Goal: Information Seeking & Learning: Learn about a topic

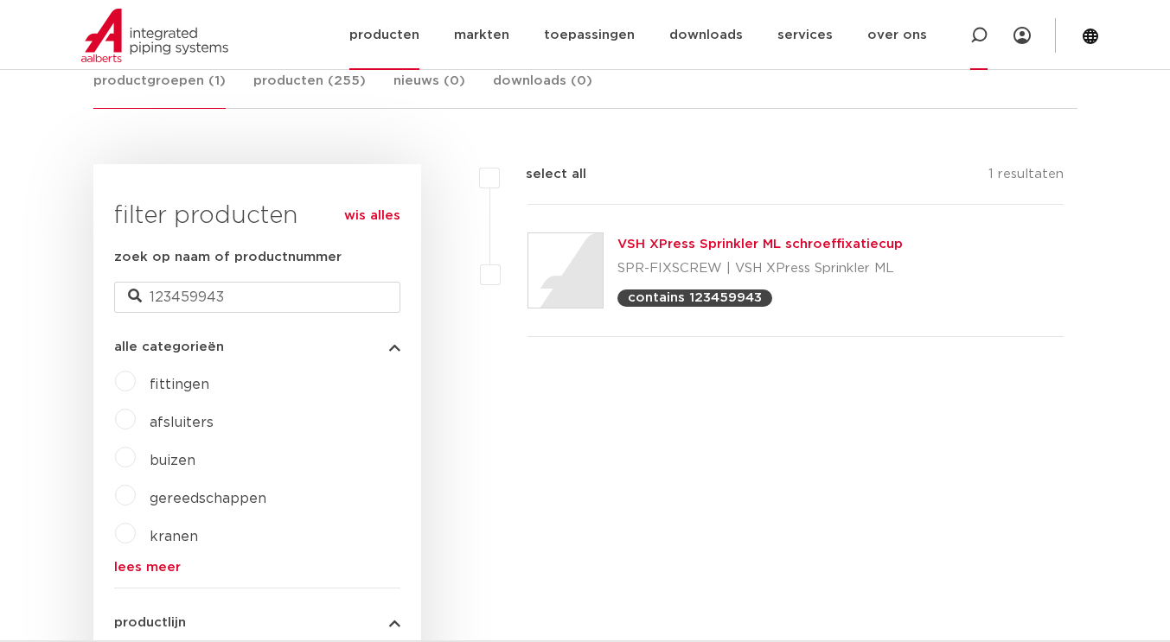
click at [983, 32] on icon at bounding box center [978, 35] width 17 height 17
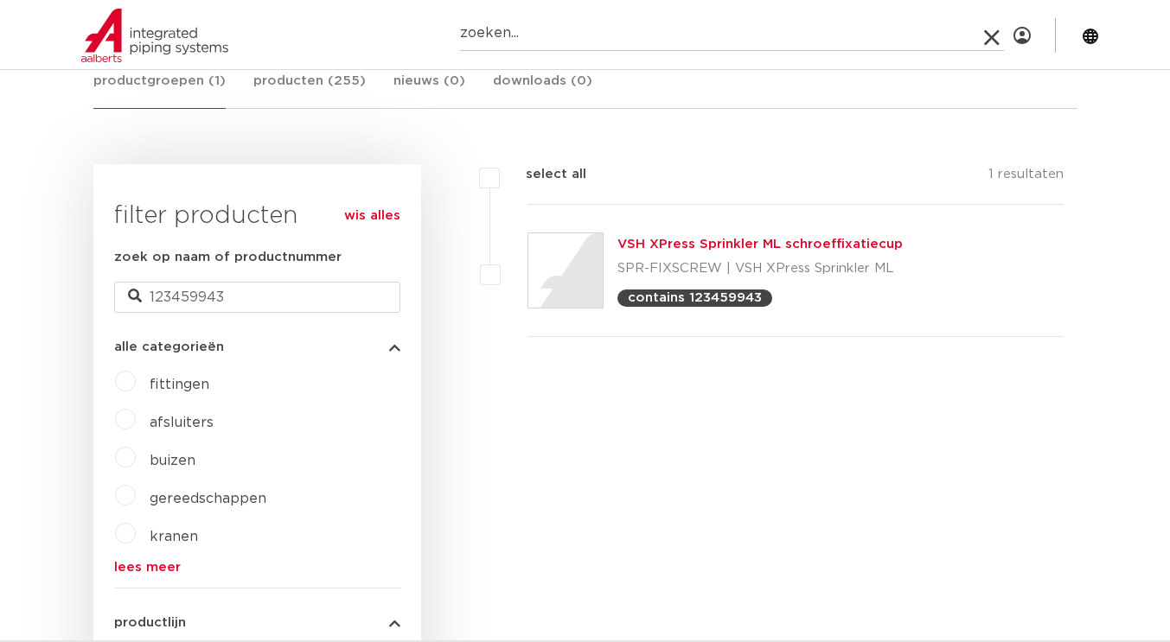
paste input "1SS280055001"
type input "1SS280055001"
click button "Zoeken" at bounding box center [0, 0] width 0 height 0
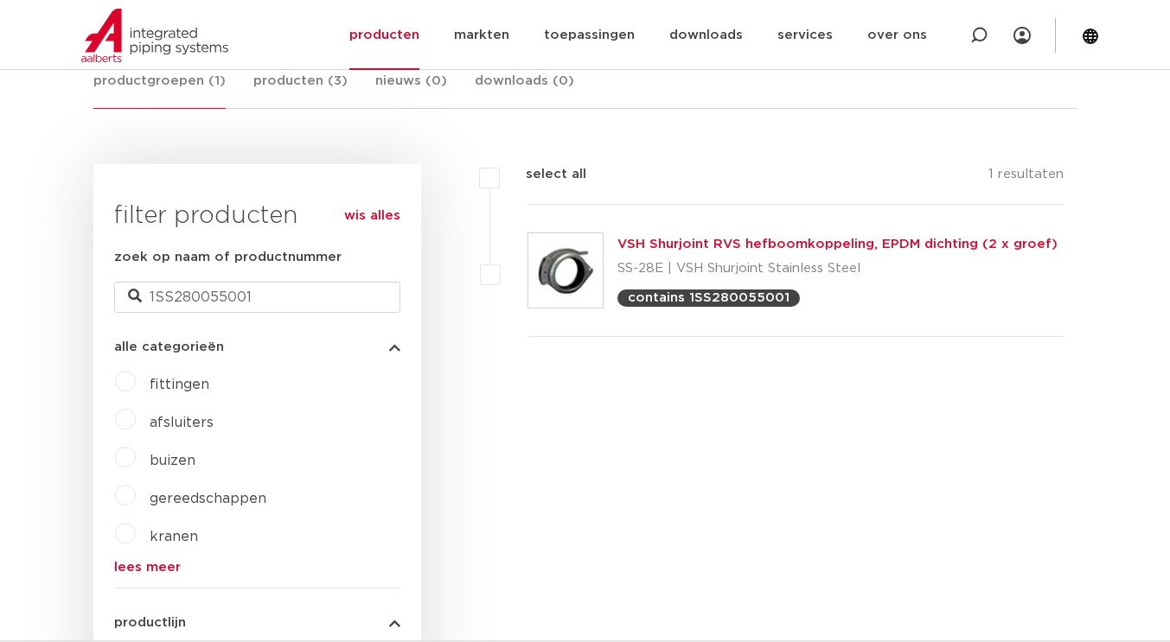
click at [737, 240] on link "VSH Shurjoint RVS hefboomkoppeling, EPDM dichting (2 x groef)" at bounding box center [837, 244] width 440 height 13
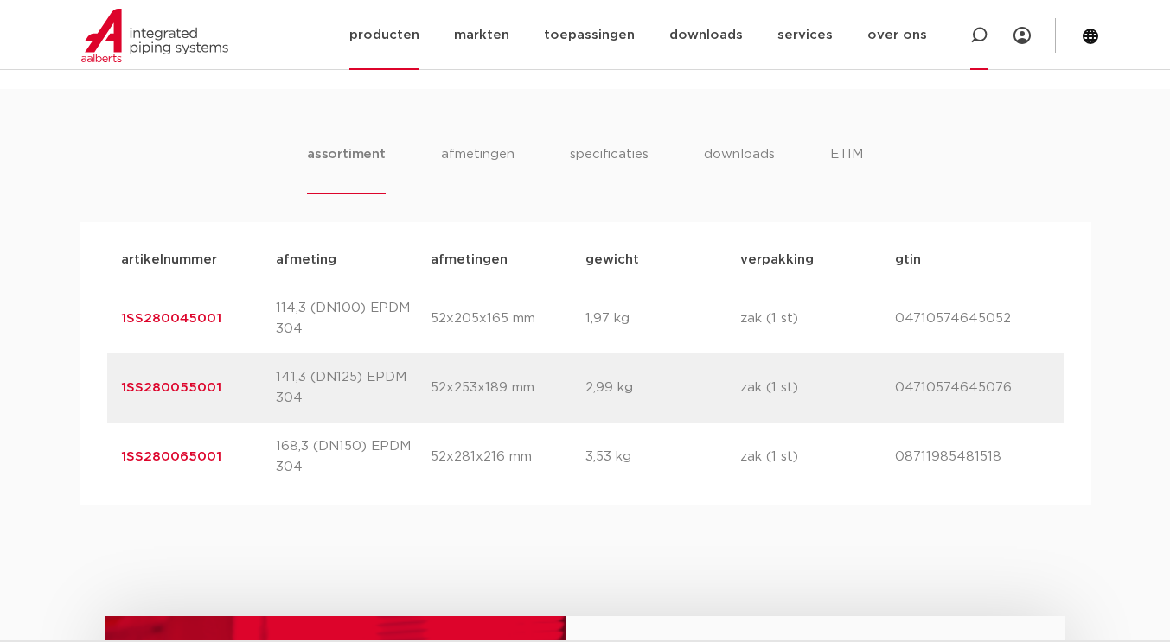
scroll to position [1037, 0]
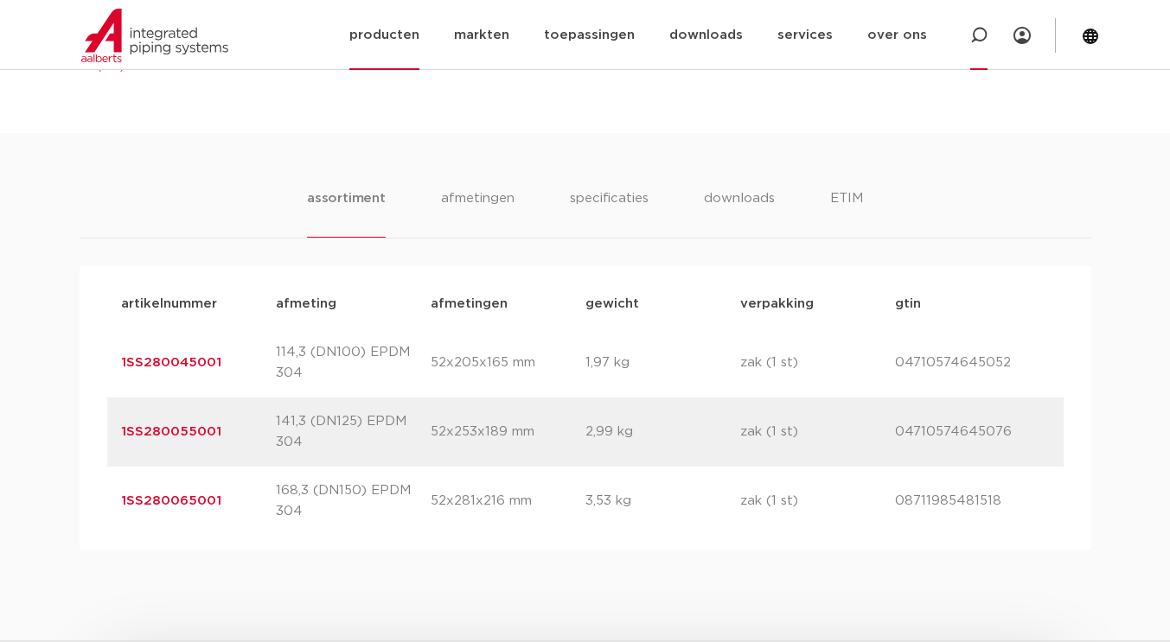
click at [979, 29] on icon at bounding box center [978, 35] width 17 height 17
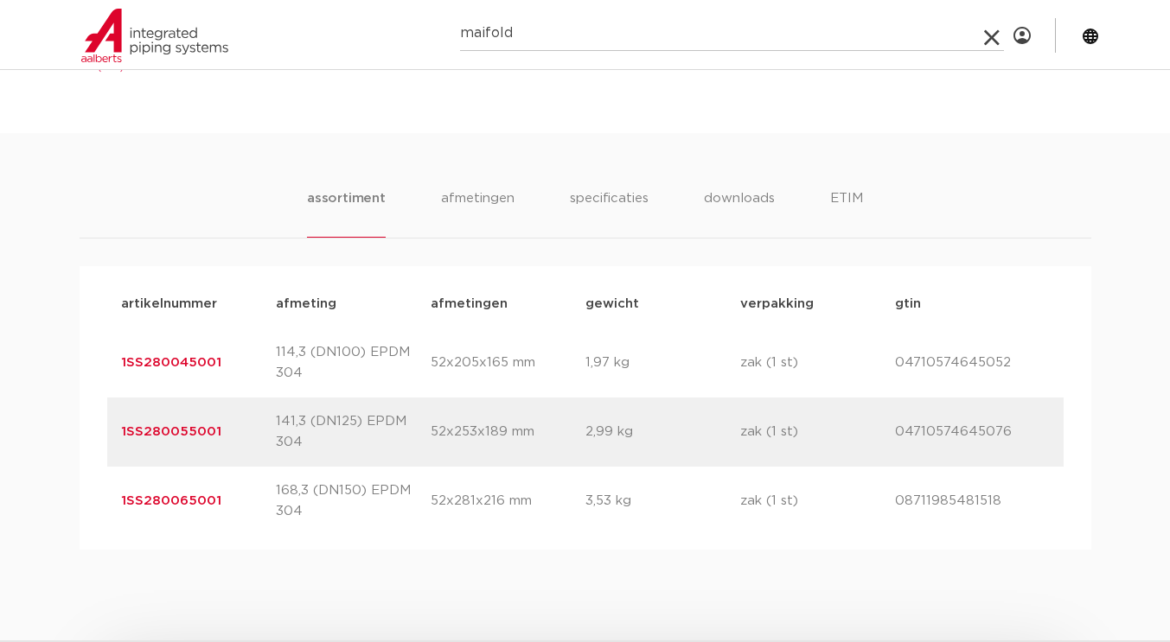
type input "maifold"
click button "Zoeken" at bounding box center [0, 0] width 0 height 0
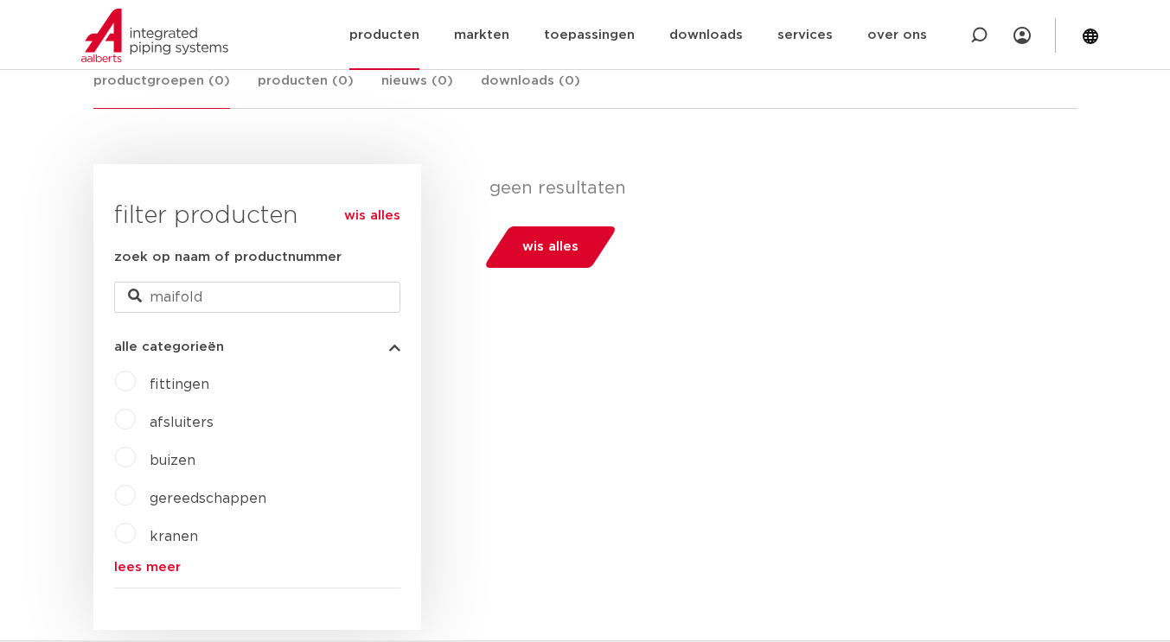
click at [985, 31] on icon at bounding box center [978, 35] width 21 height 21
type input "manifold"
click button "Zoeken" at bounding box center [0, 0] width 0 height 0
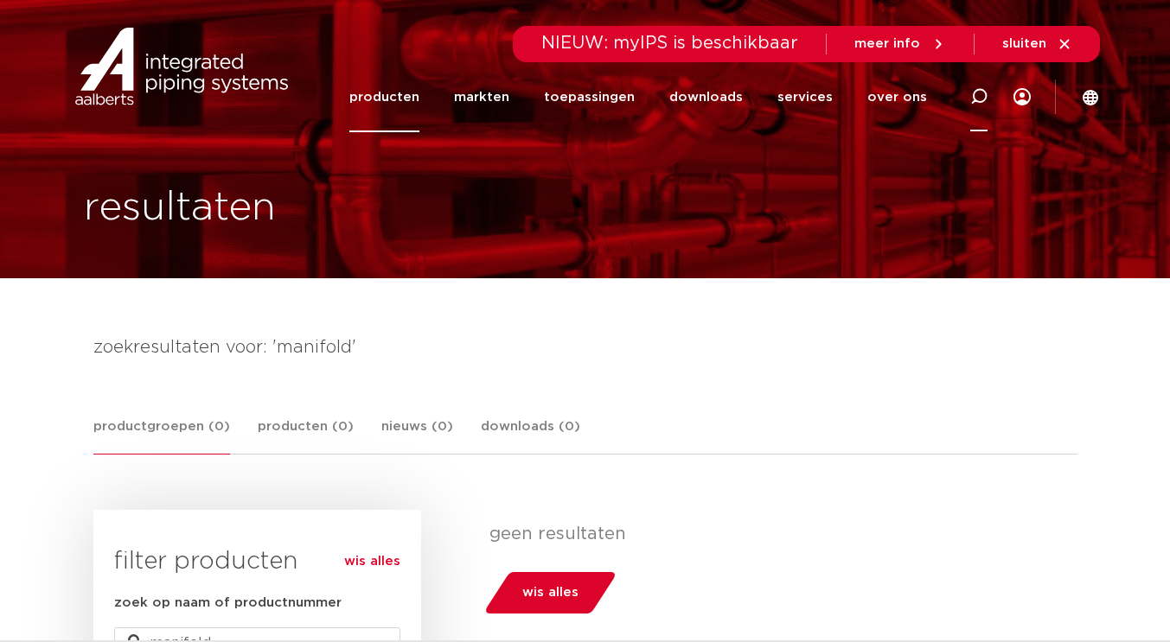
click at [978, 92] on icon at bounding box center [978, 96] width 17 height 17
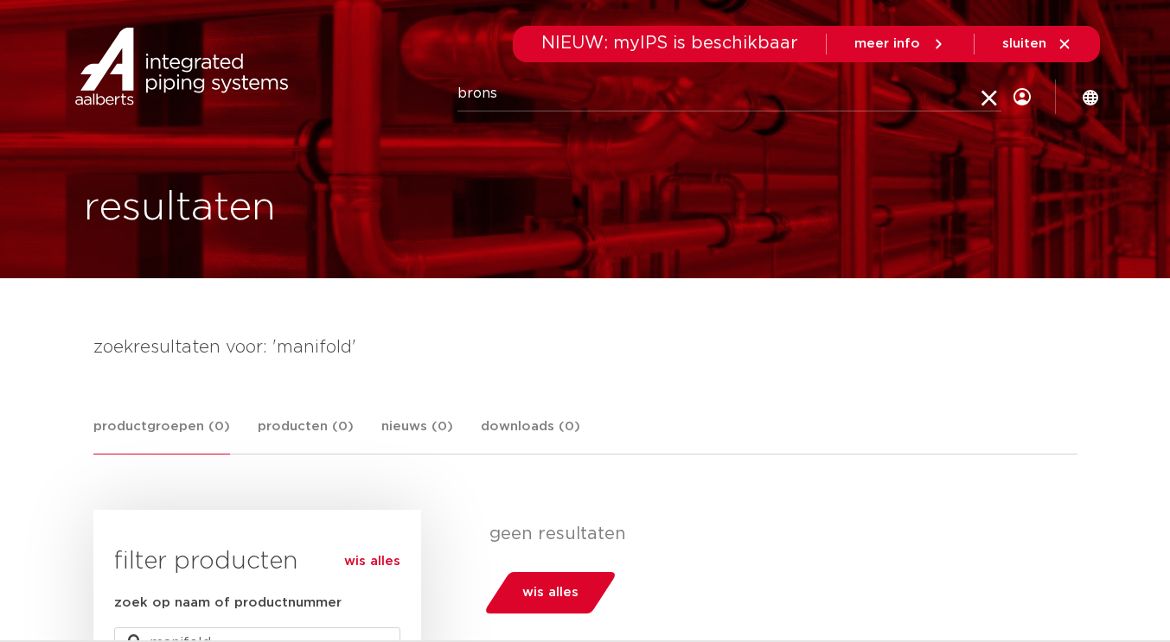
type input "brons"
click button "Zoeken" at bounding box center [0, 0] width 0 height 0
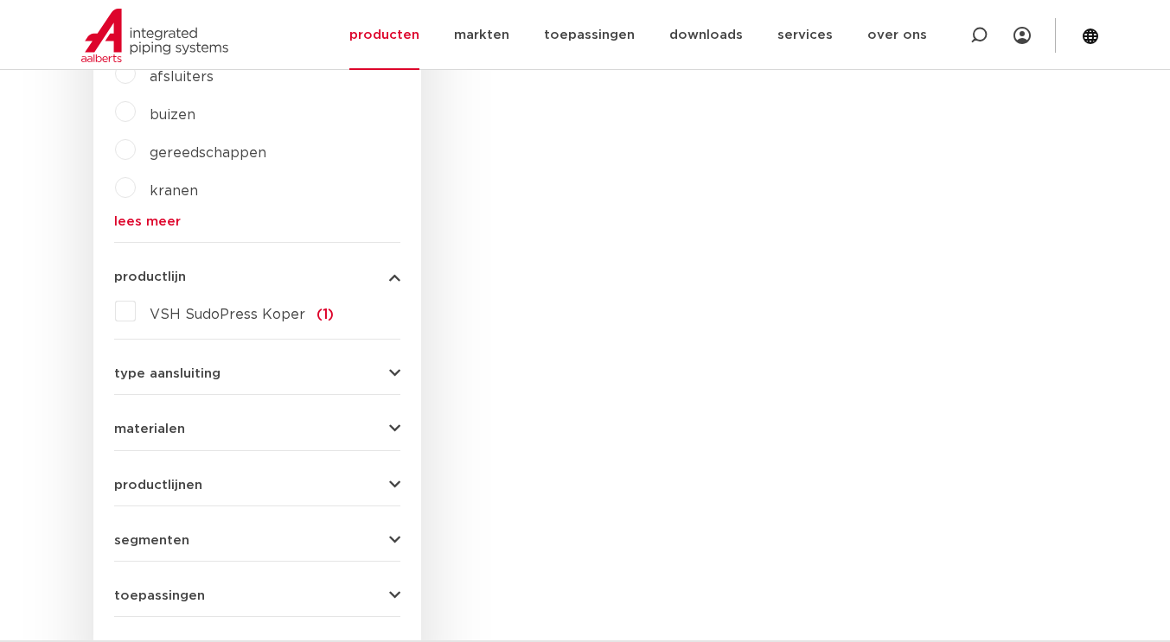
scroll to position [259, 0]
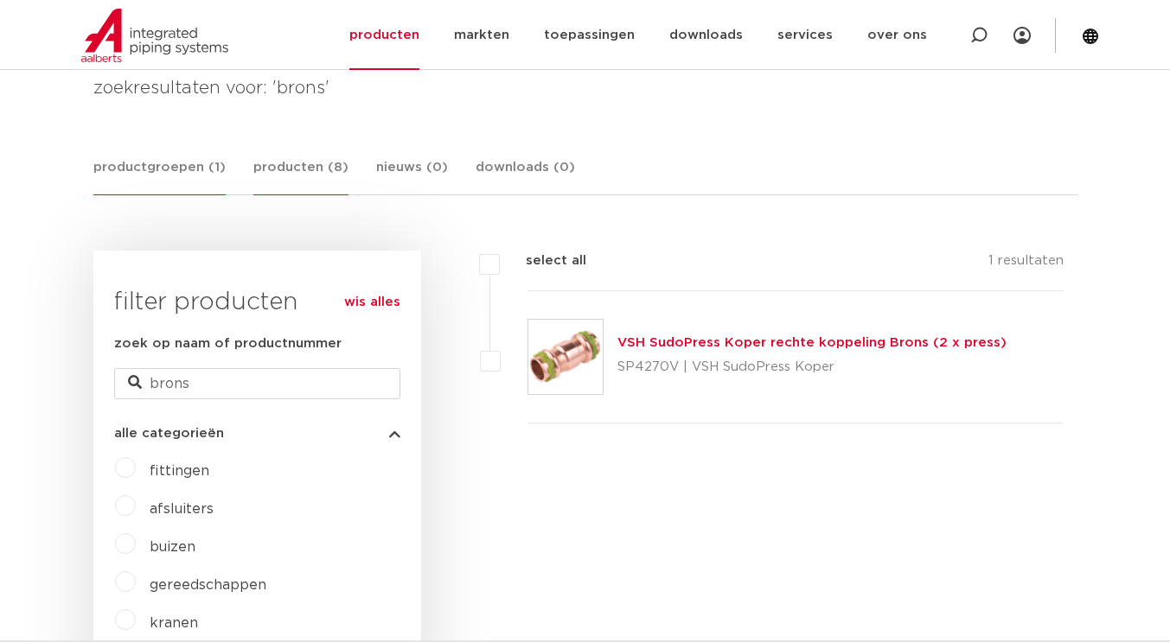
click at [305, 166] on link "producten (8)" at bounding box center [300, 176] width 95 height 38
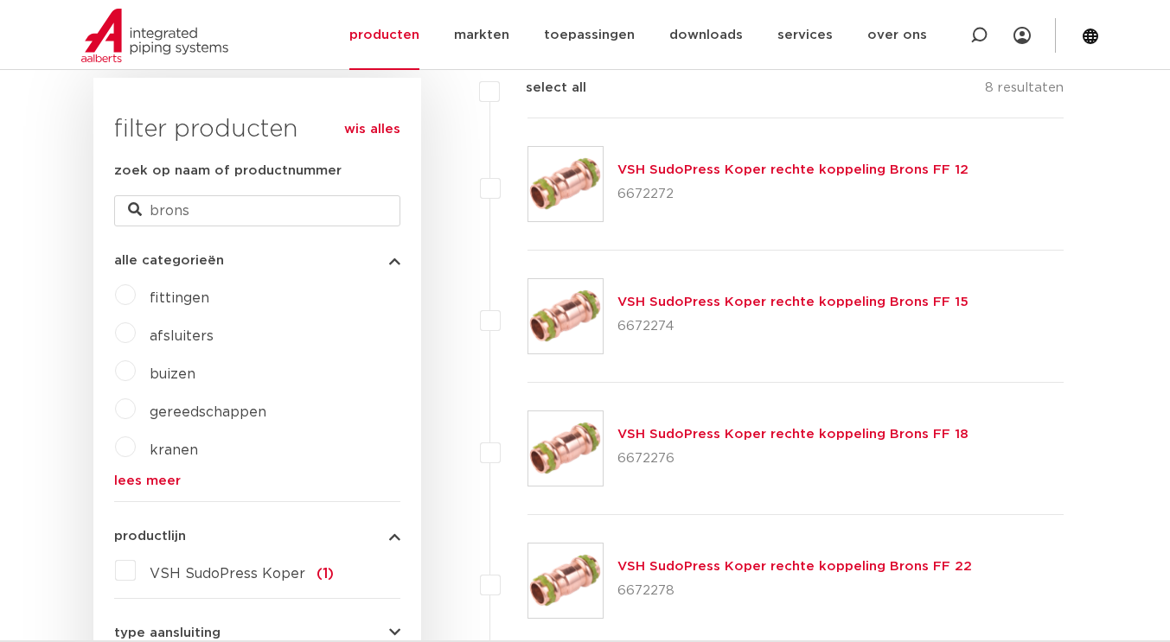
scroll to position [0, 0]
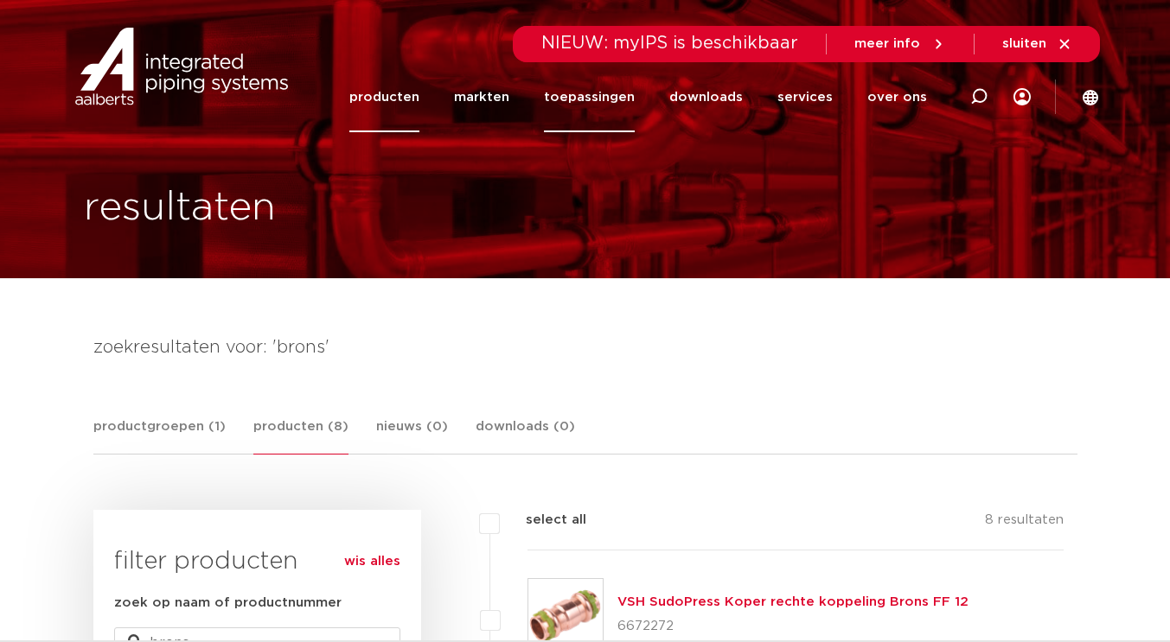
click at [614, 94] on link "toepassingen" at bounding box center [589, 97] width 91 height 70
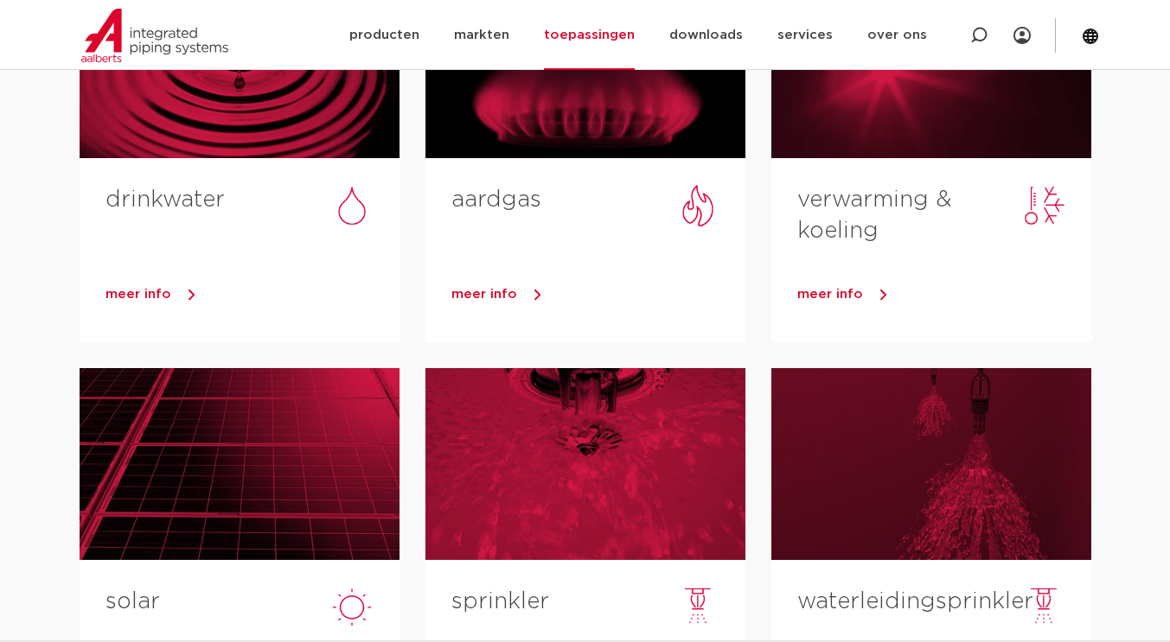
scroll to position [259, 0]
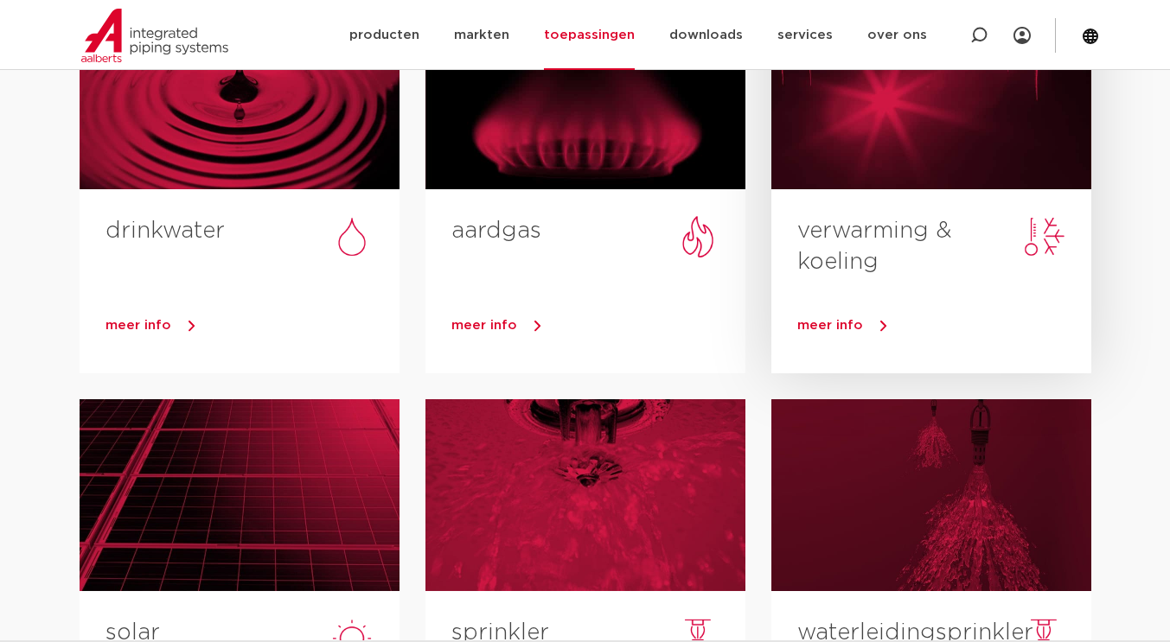
click at [864, 323] on link "meer info" at bounding box center [944, 326] width 294 height 26
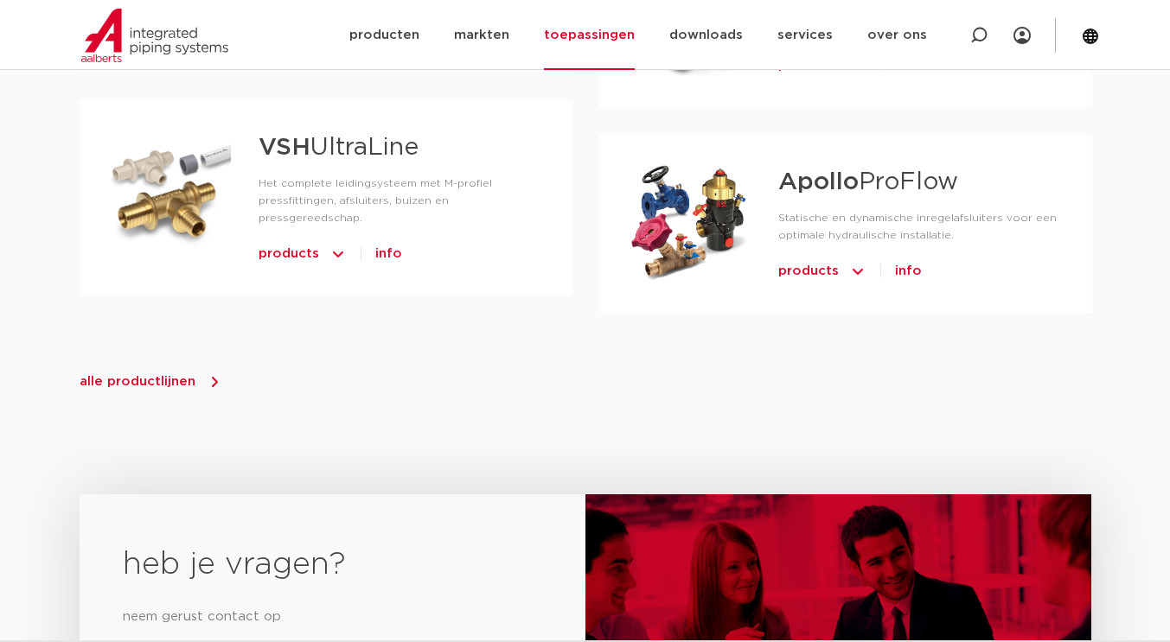
scroll to position [2068, 0]
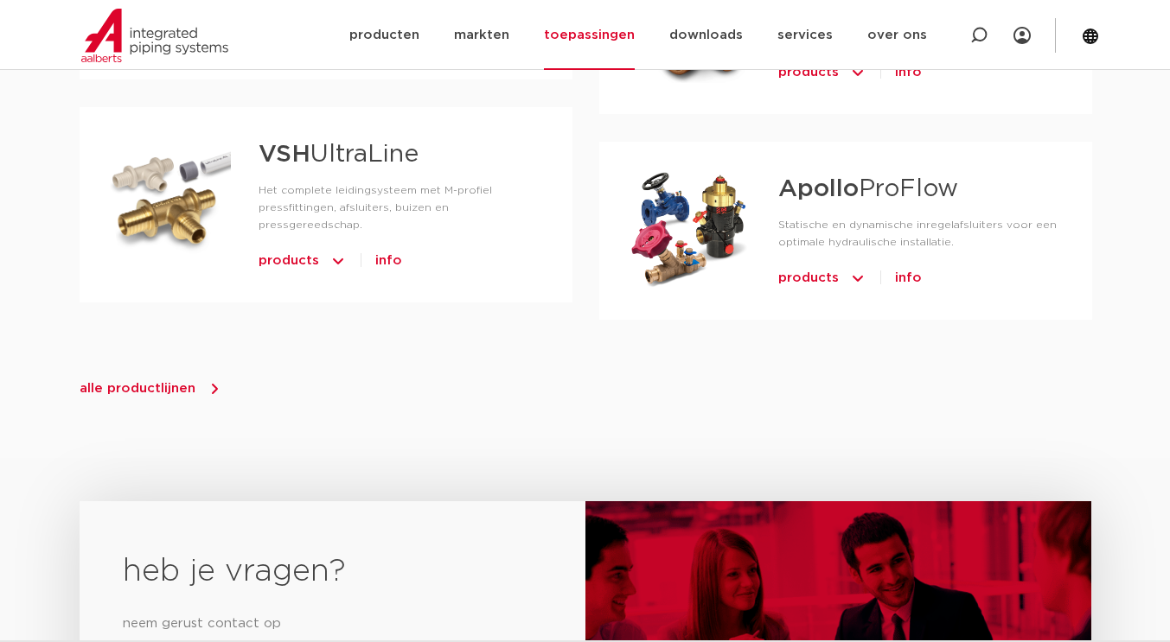
click at [213, 384] on icon at bounding box center [215, 389] width 6 height 10
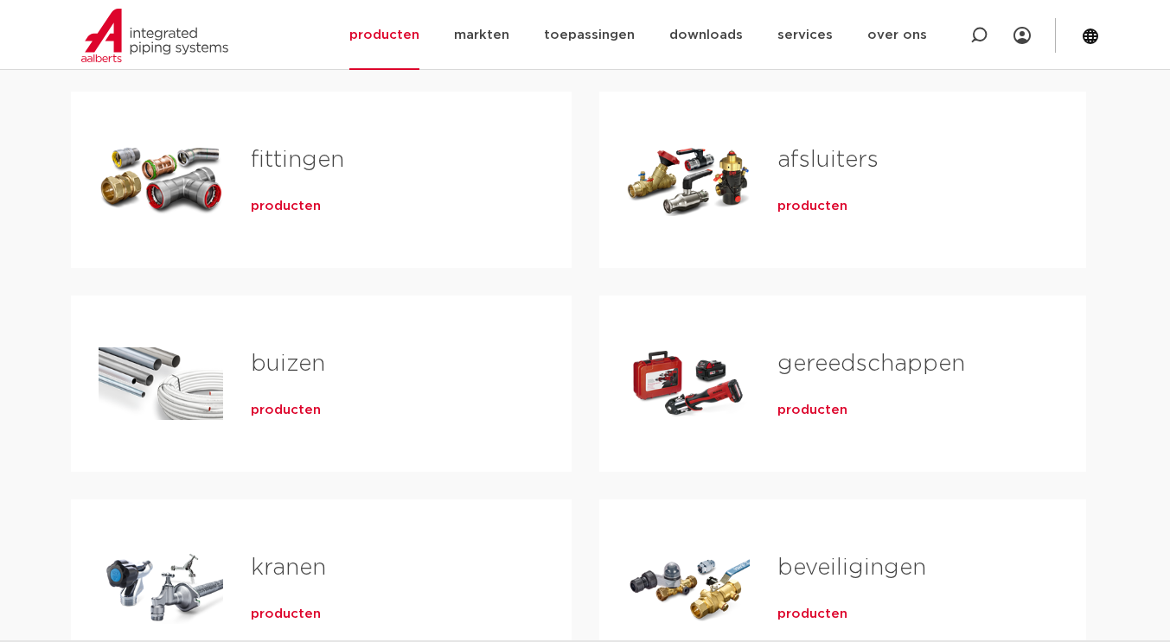
scroll to position [346, 0]
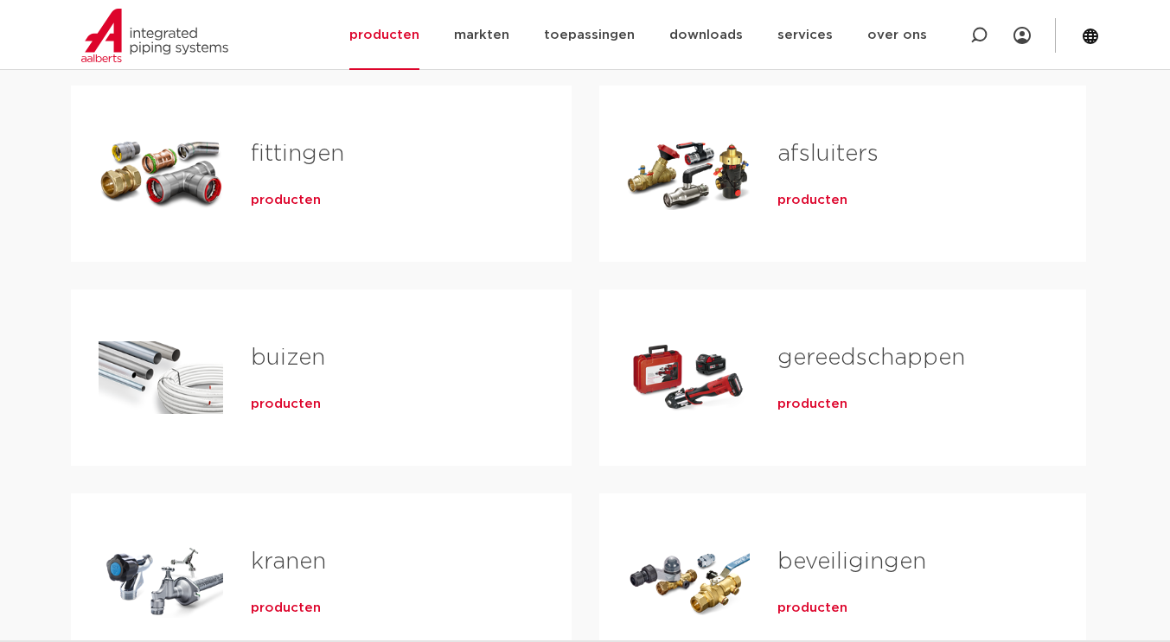
click at [299, 196] on span "producten" at bounding box center [286, 200] width 70 height 17
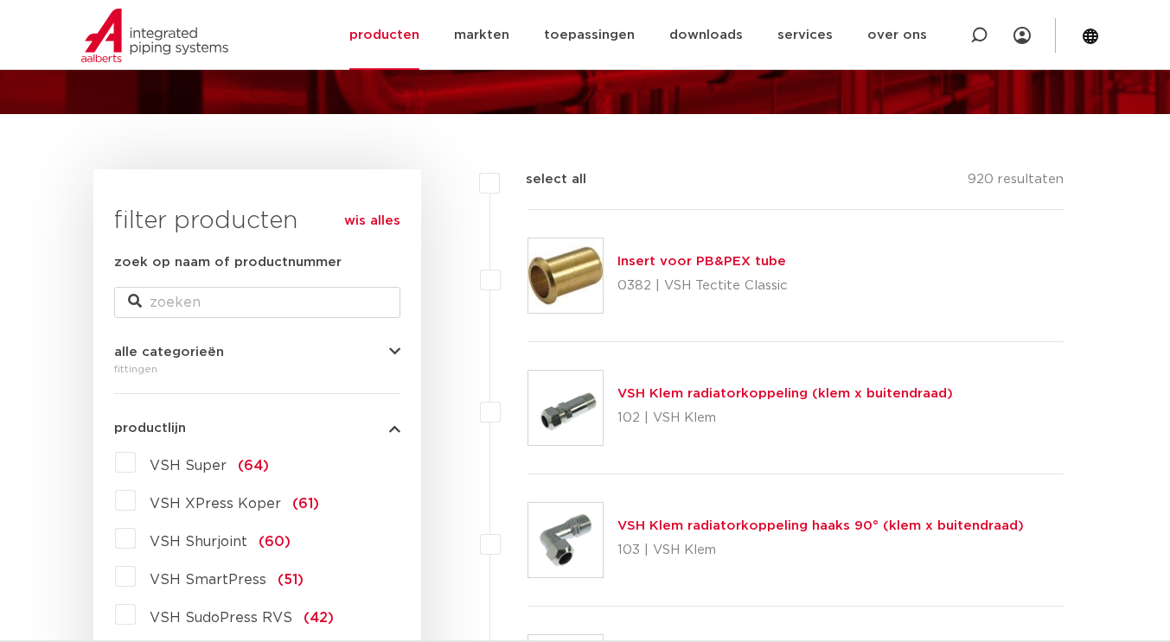
scroll to position [259, 0]
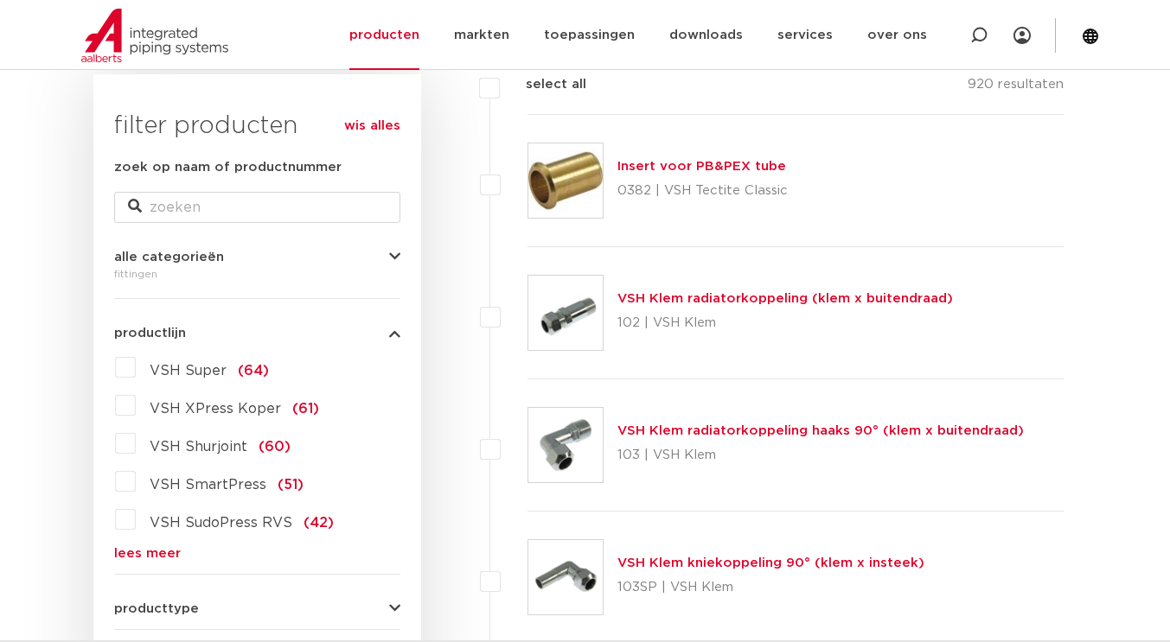
click at [153, 551] on link "lees meer" at bounding box center [257, 553] width 286 height 13
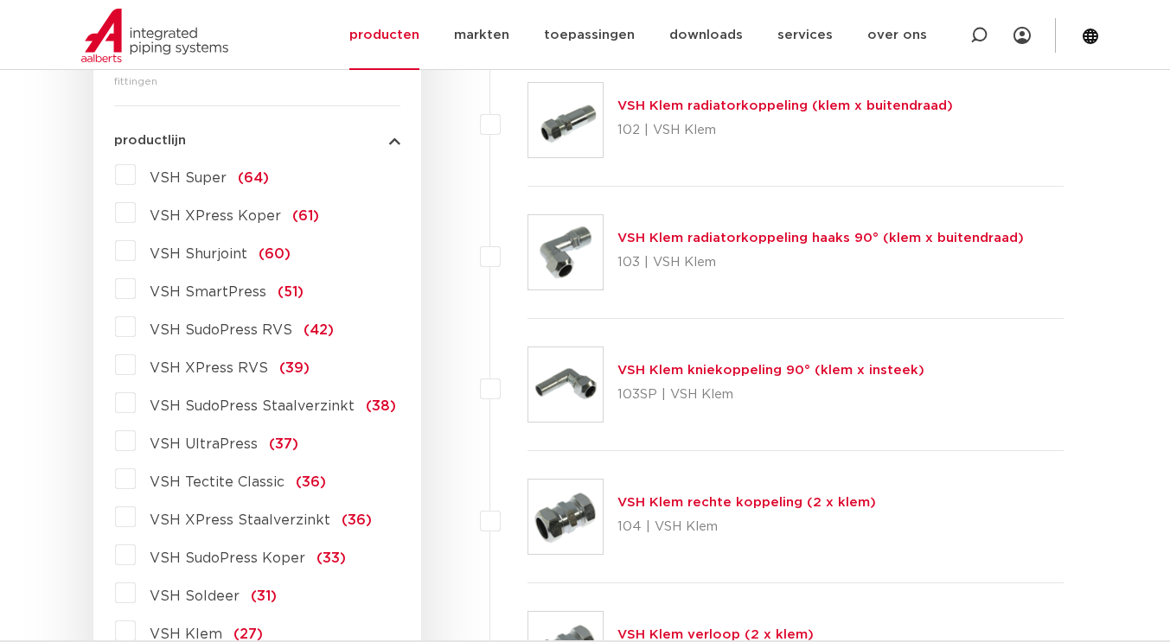
scroll to position [432, 0]
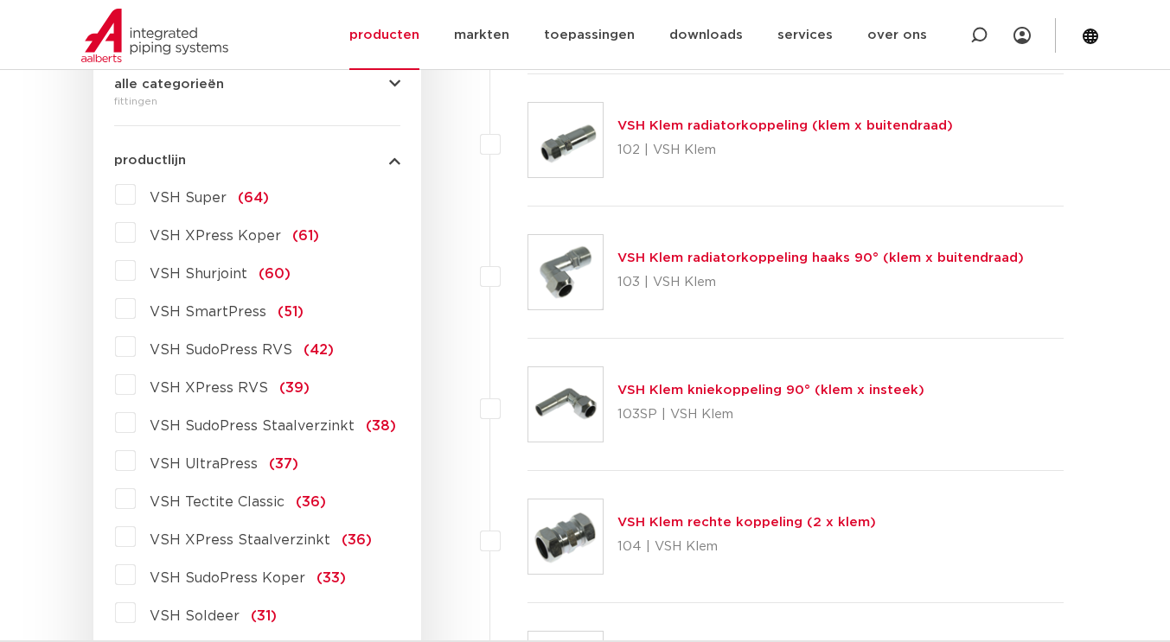
click at [136, 229] on label "VSH XPress Koper (61)" at bounding box center [227, 233] width 183 height 28
click at [0, 0] on input "VSH XPress Koper (61)" at bounding box center [0, 0] width 0 height 0
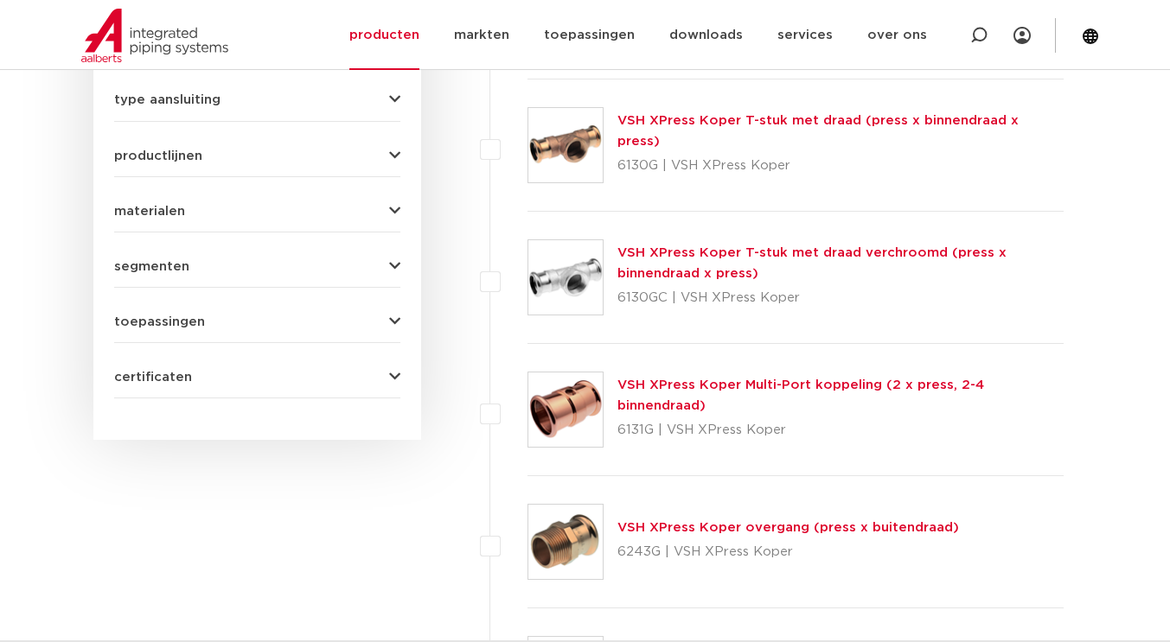
scroll to position [864, 0]
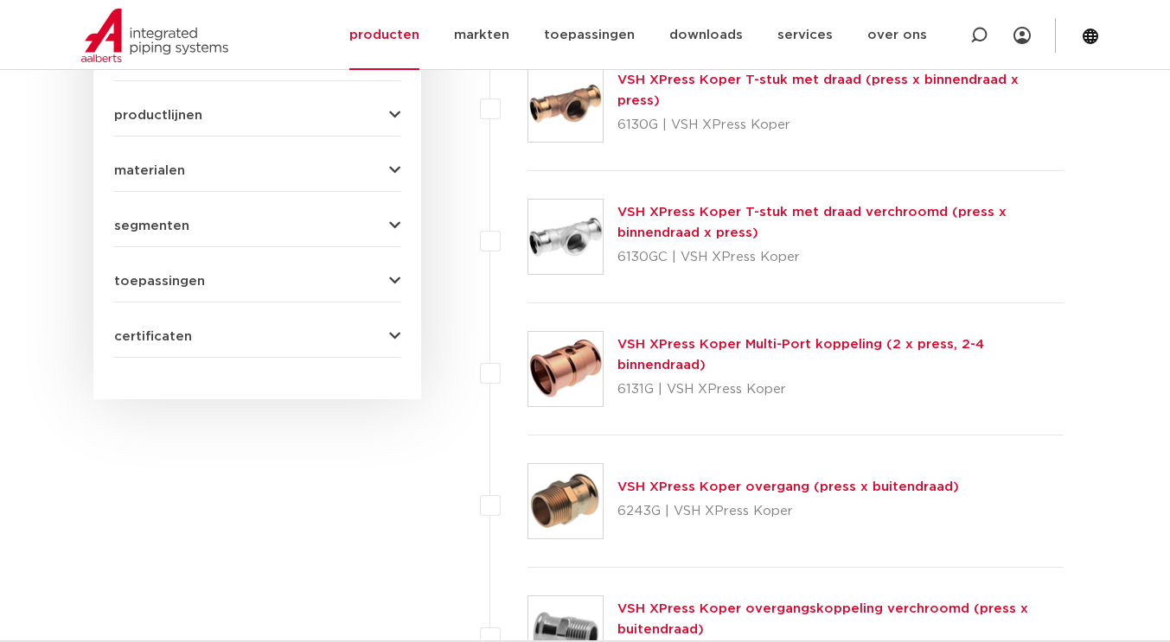
click at [734, 352] on link "VSH XPress Koper Multi-Port koppeling (2 x press, 2-4 binnendraad)" at bounding box center [800, 355] width 366 height 34
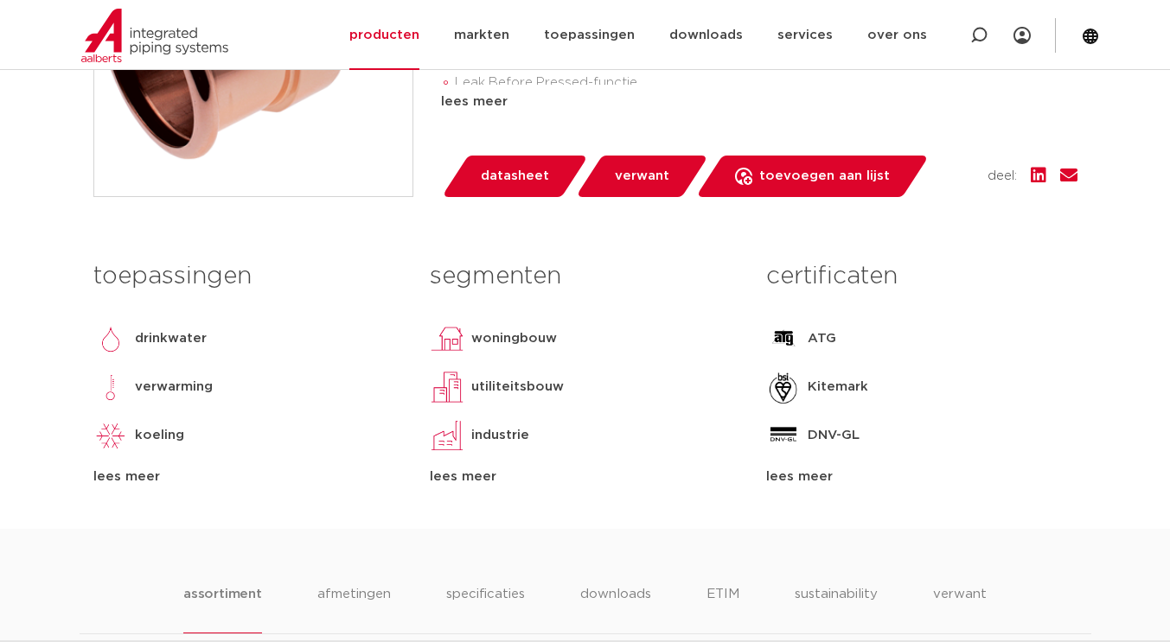
scroll to position [259, 0]
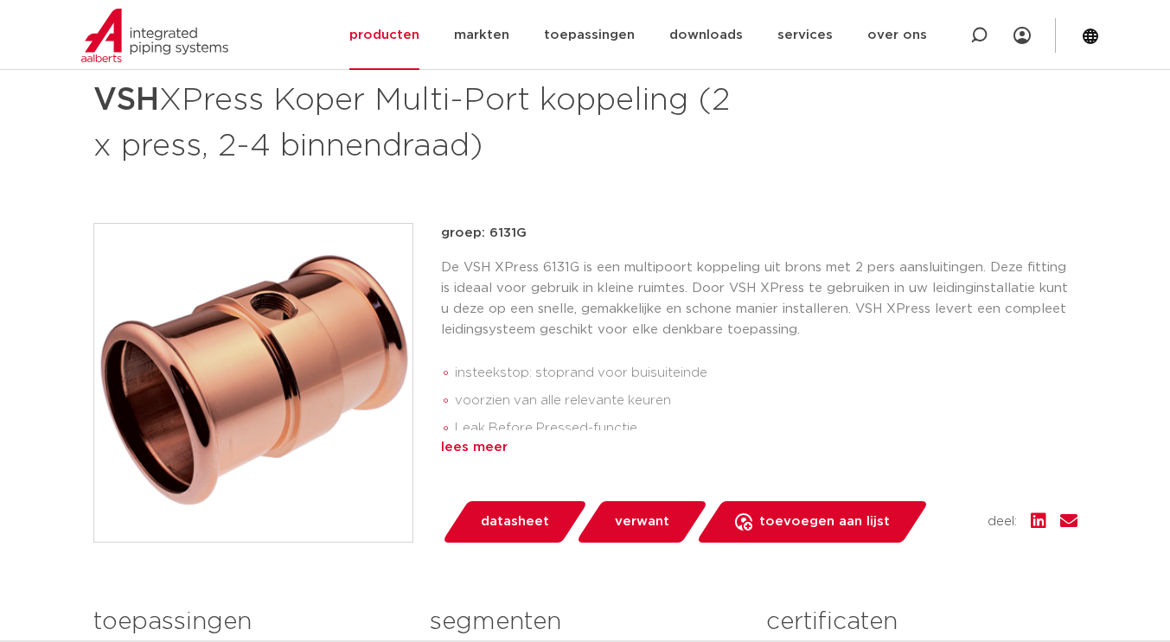
click at [490, 446] on div "lees meer" at bounding box center [759, 447] width 636 height 21
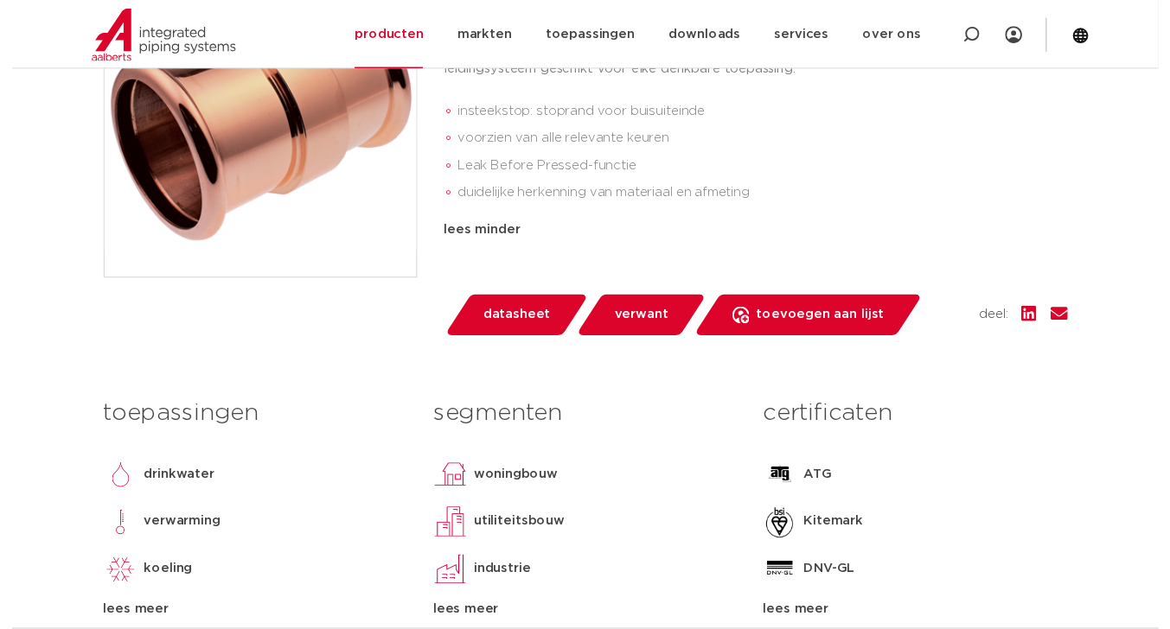
scroll to position [605, 0]
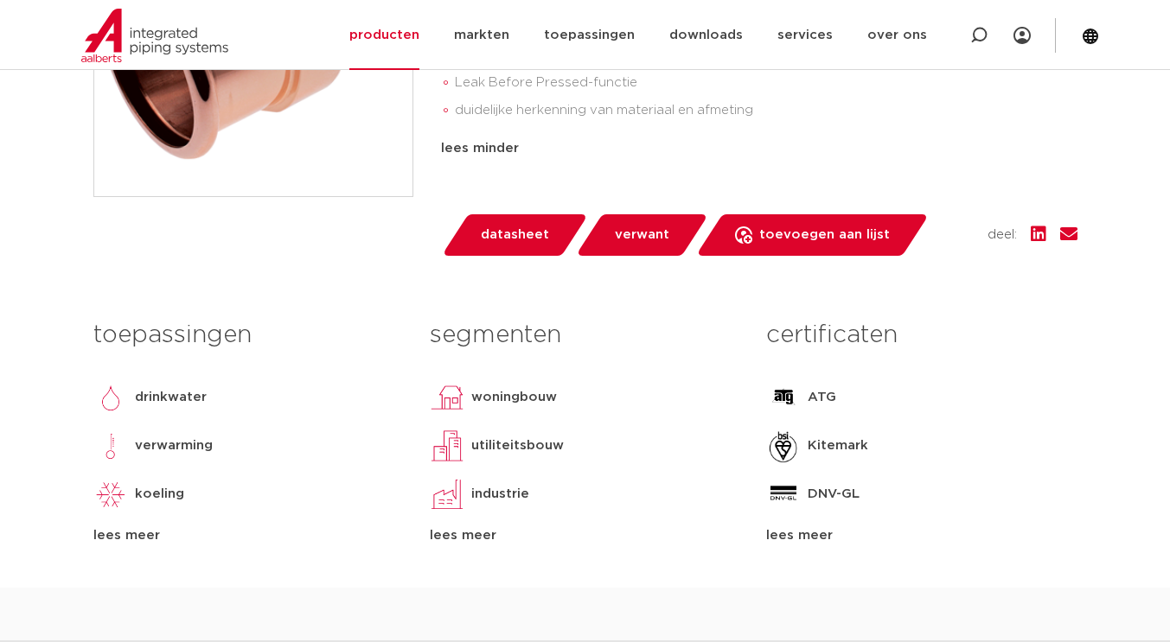
click at [518, 229] on span "datasheet" at bounding box center [515, 235] width 68 height 28
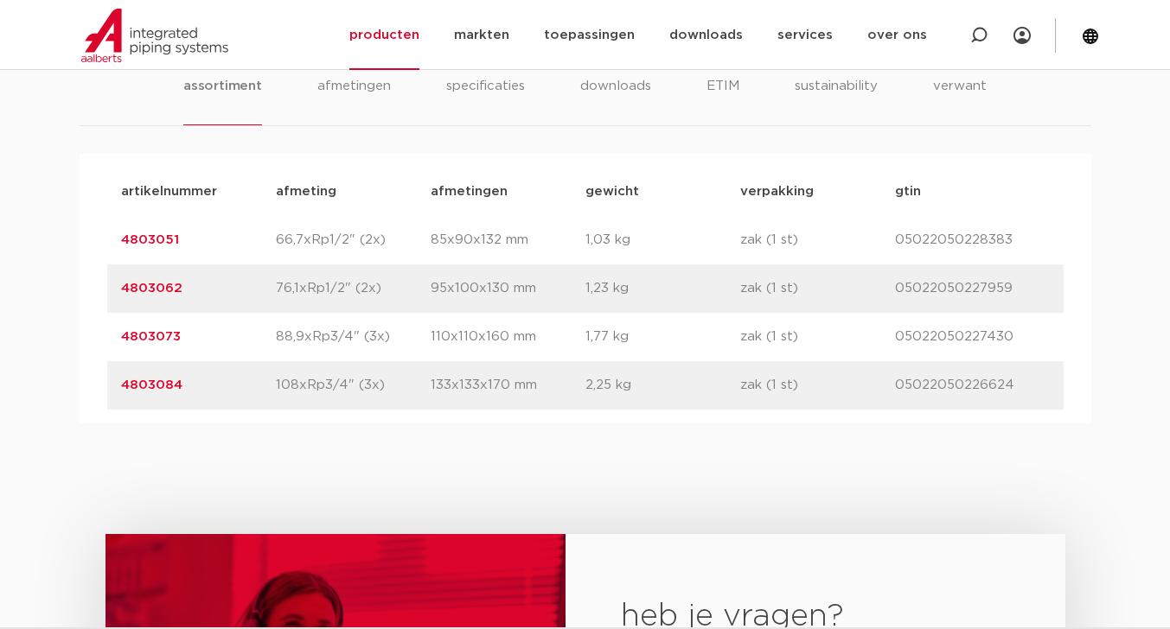
scroll to position [1210, 0]
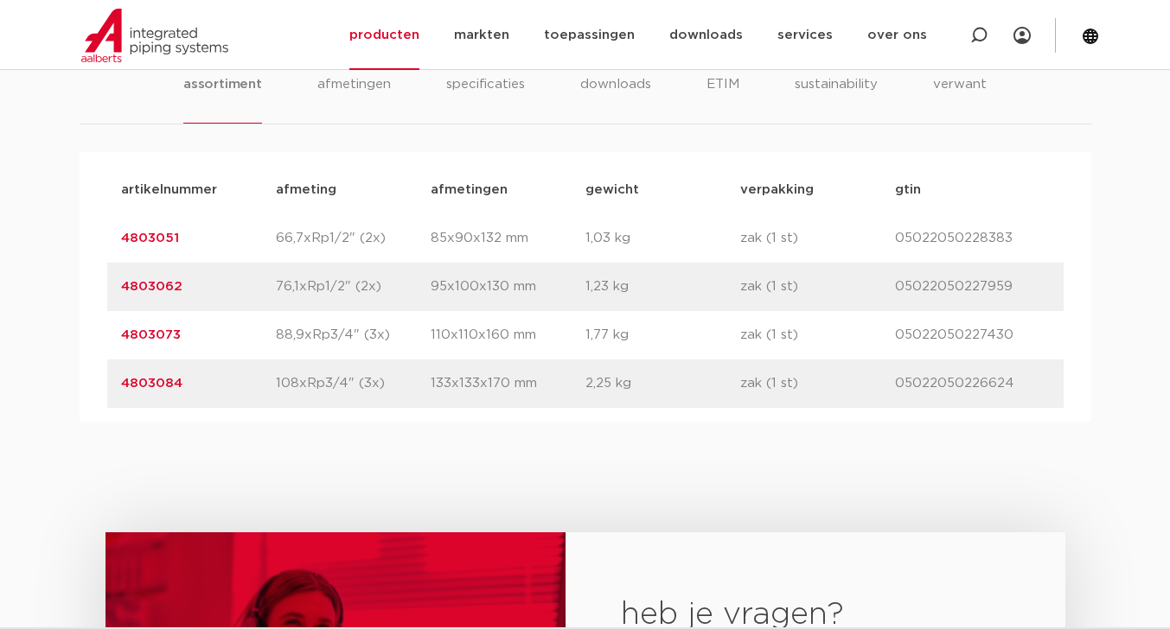
click at [242, 411] on div "artikelnummer afmeting afmetingen gewicht verpakking gtin artikelnummer 4803051…" at bounding box center [585, 287] width 1011 height 270
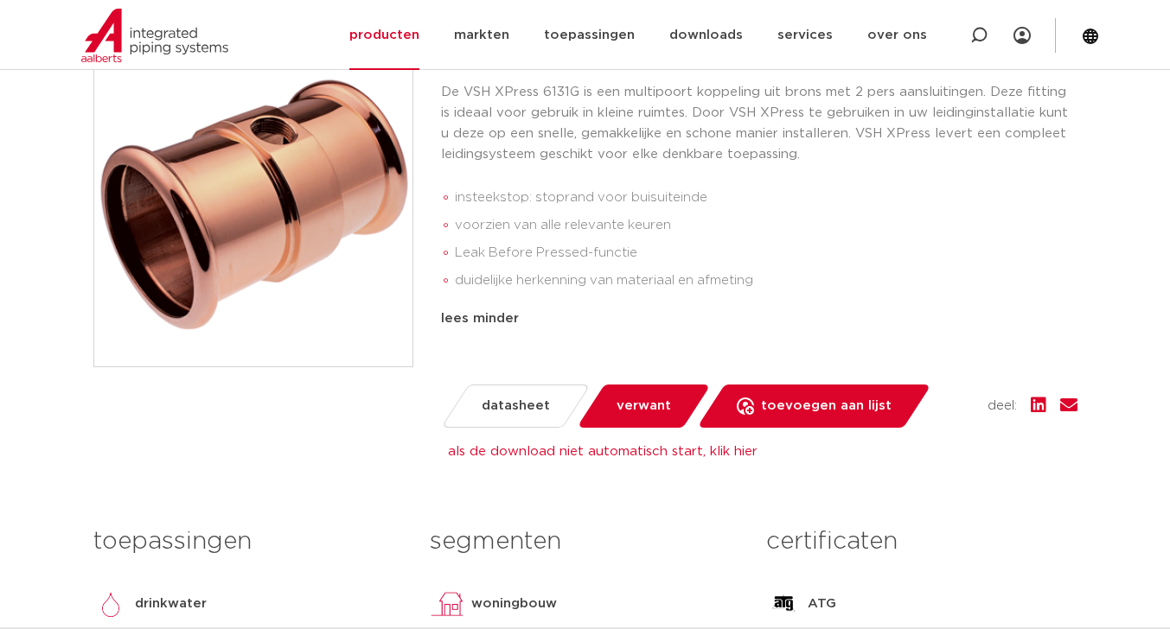
scroll to position [432, 0]
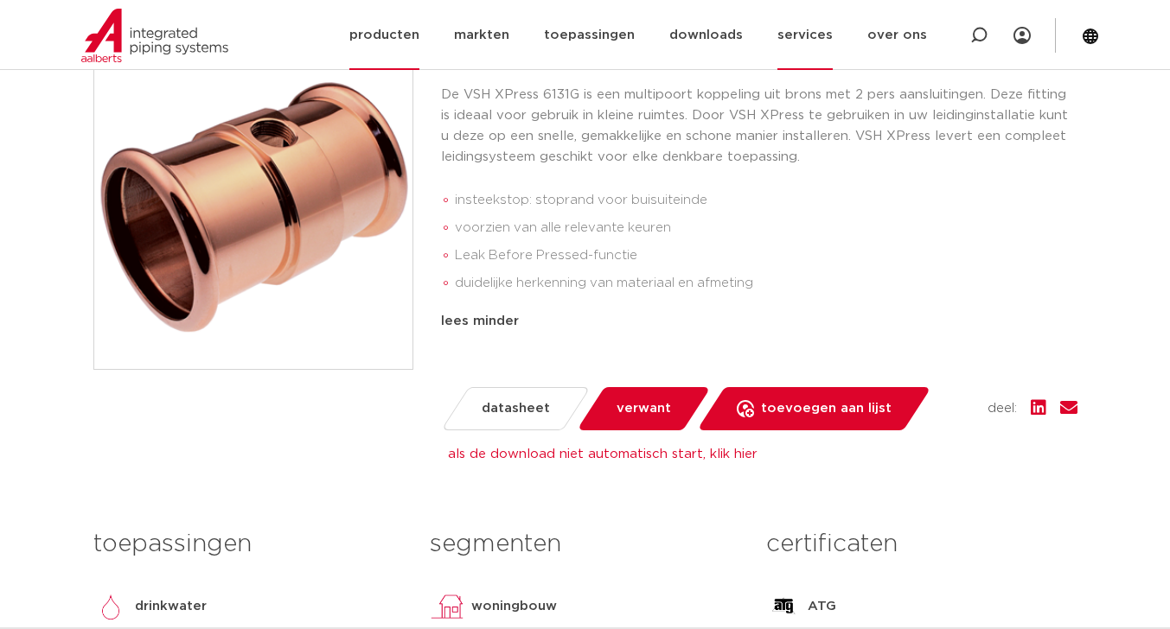
click at [805, 27] on link "services" at bounding box center [804, 35] width 55 height 70
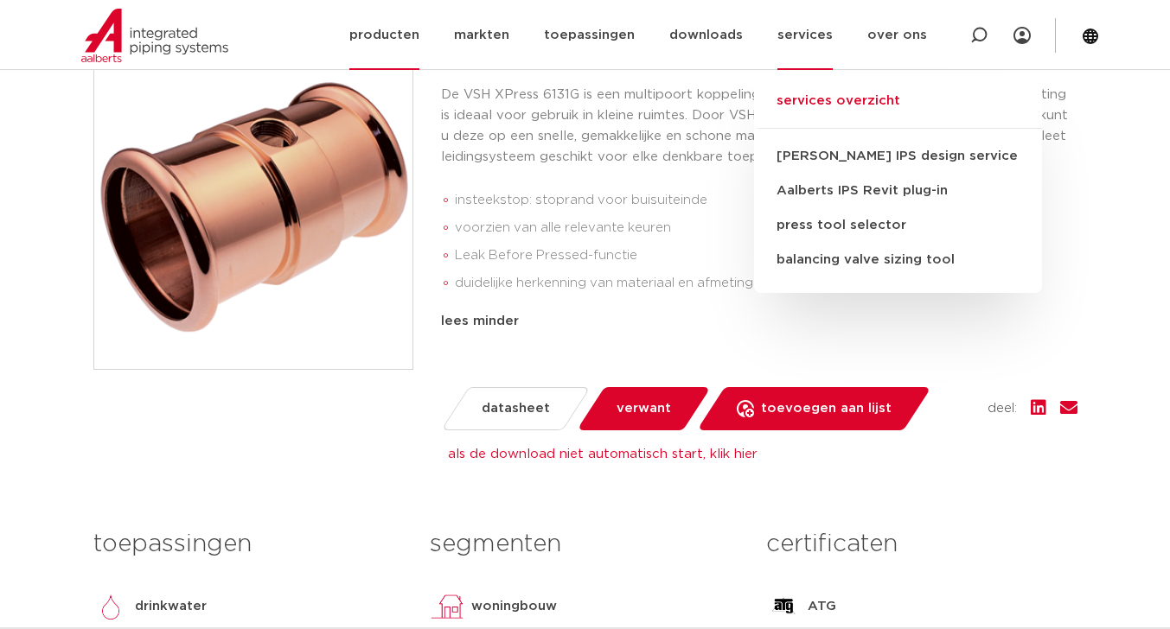
click at [829, 98] on link "services overzicht" at bounding box center [898, 110] width 288 height 38
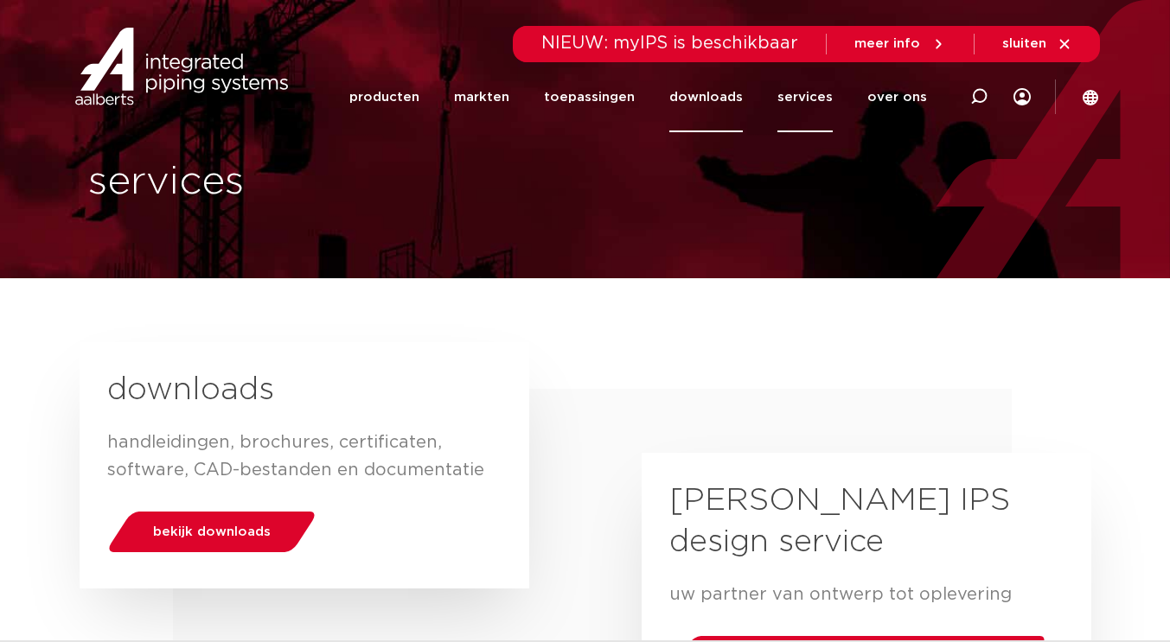
click at [733, 94] on link "downloads" at bounding box center [705, 97] width 73 height 70
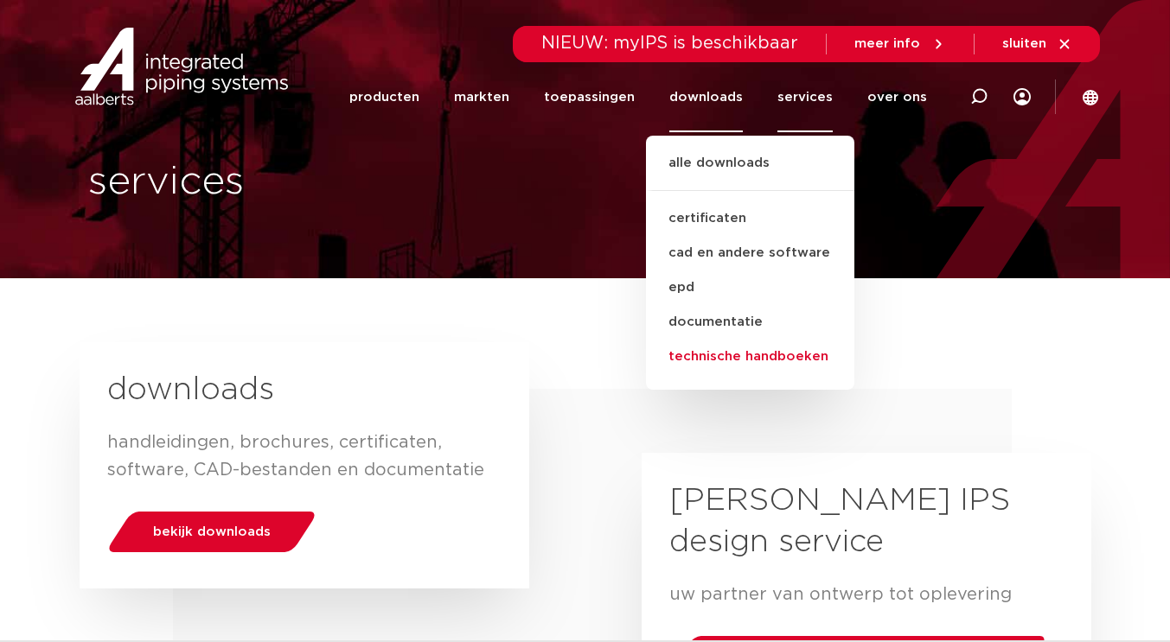
click at [727, 361] on link "technische handboeken" at bounding box center [750, 357] width 208 height 35
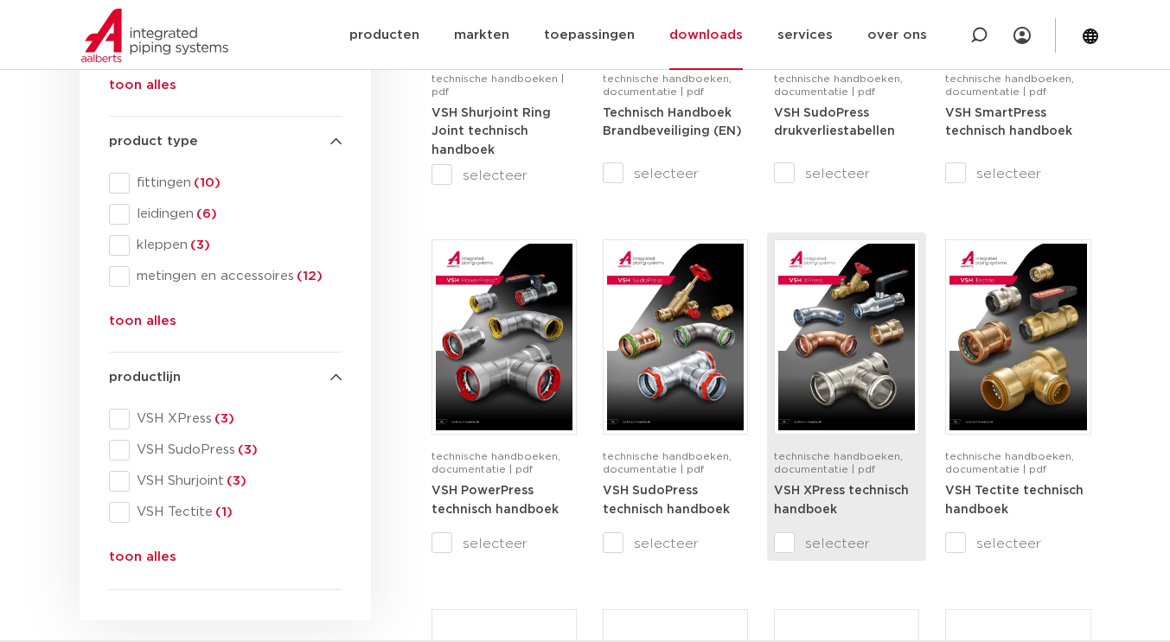
scroll to position [519, 0]
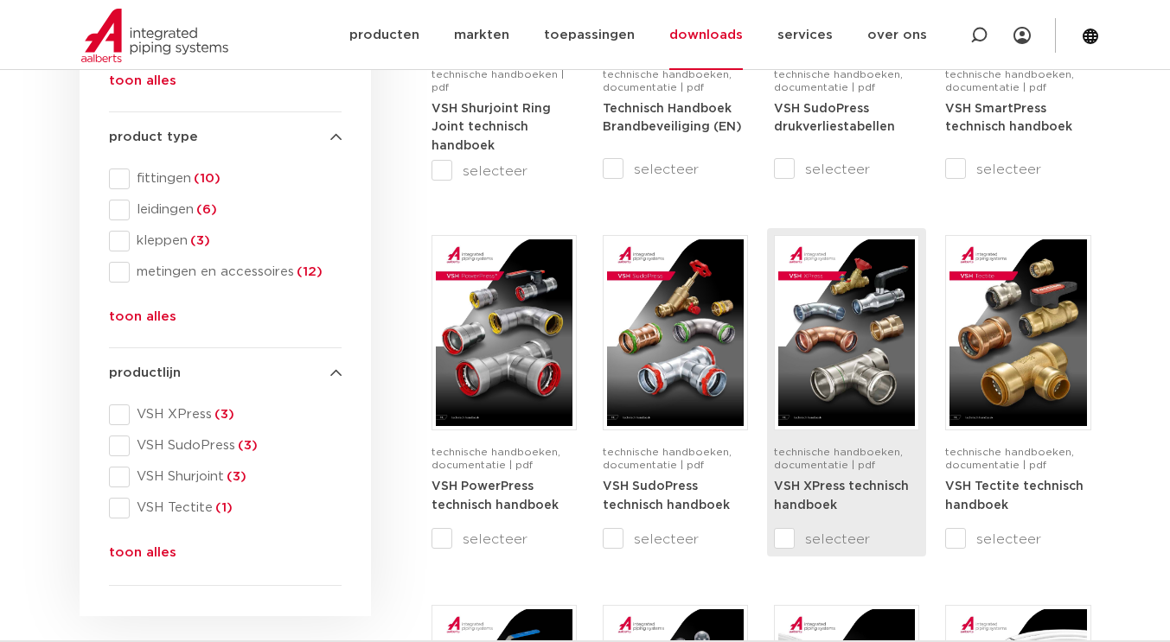
click at [845, 484] on strong "VSH XPress technisch handboek" at bounding box center [841, 496] width 135 height 31
